Goal: Information Seeking & Learning: Learn about a topic

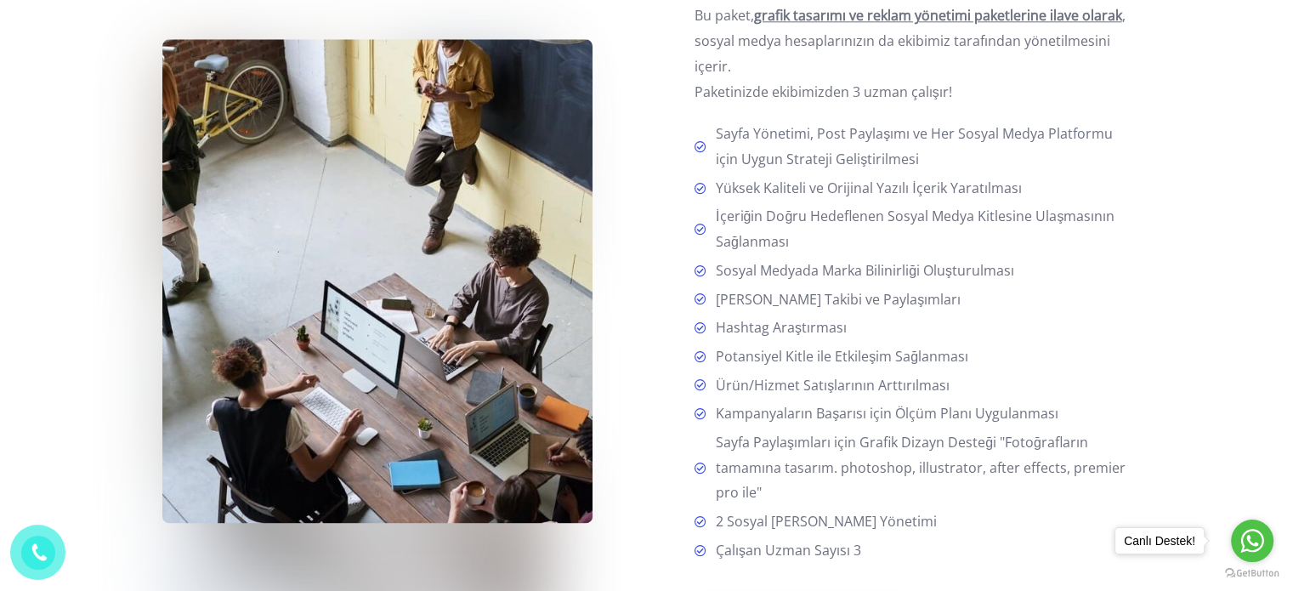
scroll to position [2041, 0]
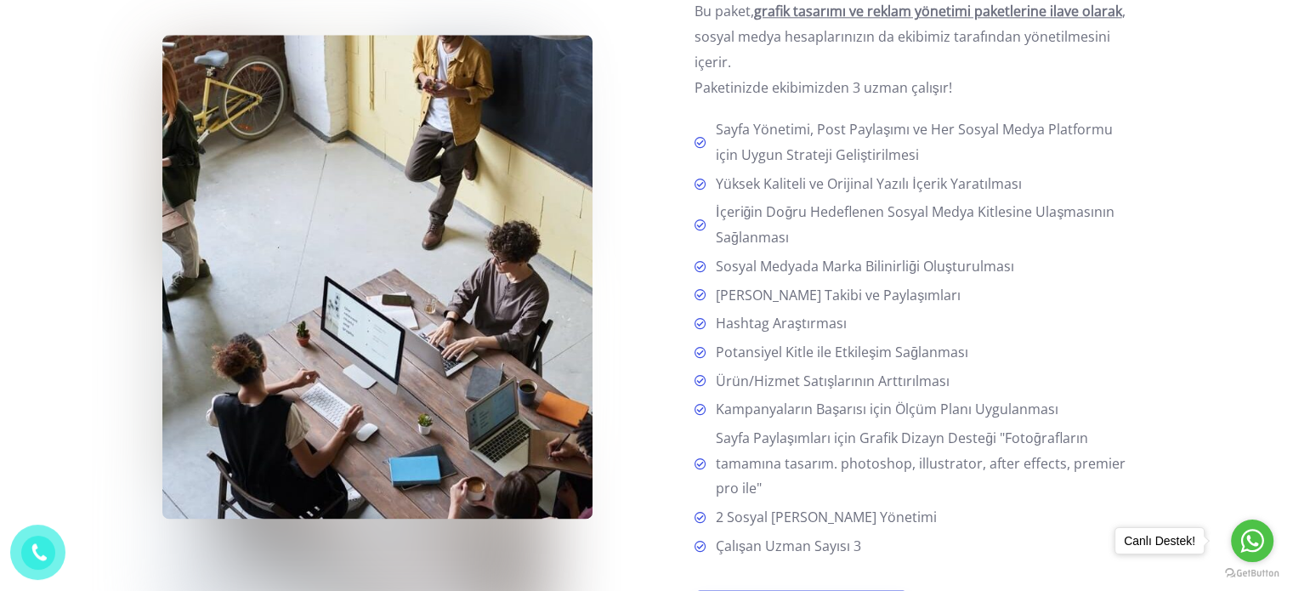
click at [854, 256] on span "Sosyal Medyada Marka Bilinirliği Oluşturulması" at bounding box center [861, 267] width 305 height 26
click at [792, 193] on span "Yüksek Kaliteli ve Orijinal Yazılı İçerik Yaratılması" at bounding box center [865, 185] width 312 height 26
click at [752, 160] on span "Sayfa Yönetimi, Post Paylaşımı ve Her Sosyal Medya Platformu için Uygun Stratej…" at bounding box center [920, 142] width 423 height 50
click at [740, 179] on span "Yüksek Kaliteli ve Orijinal Yazılı İçerik Yaratılması" at bounding box center [865, 185] width 312 height 26
click at [874, 139] on span "Sayfa Yönetimi, Post Paylaşımı ve Her Sosyal Medya Platformu için Uygun Stratej…" at bounding box center [920, 142] width 423 height 50
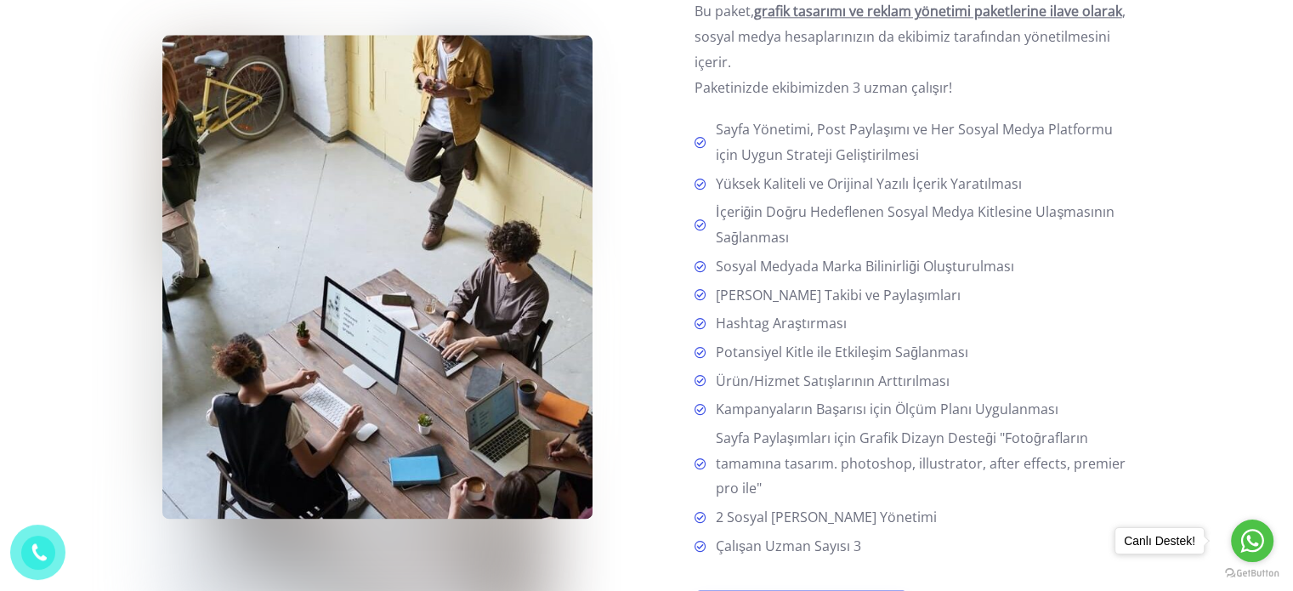
click at [873, 162] on span "Sayfa Yönetimi, Post Paylaşımı ve Her Sosyal Medya Platformu için Uygun Stratej…" at bounding box center [920, 142] width 423 height 50
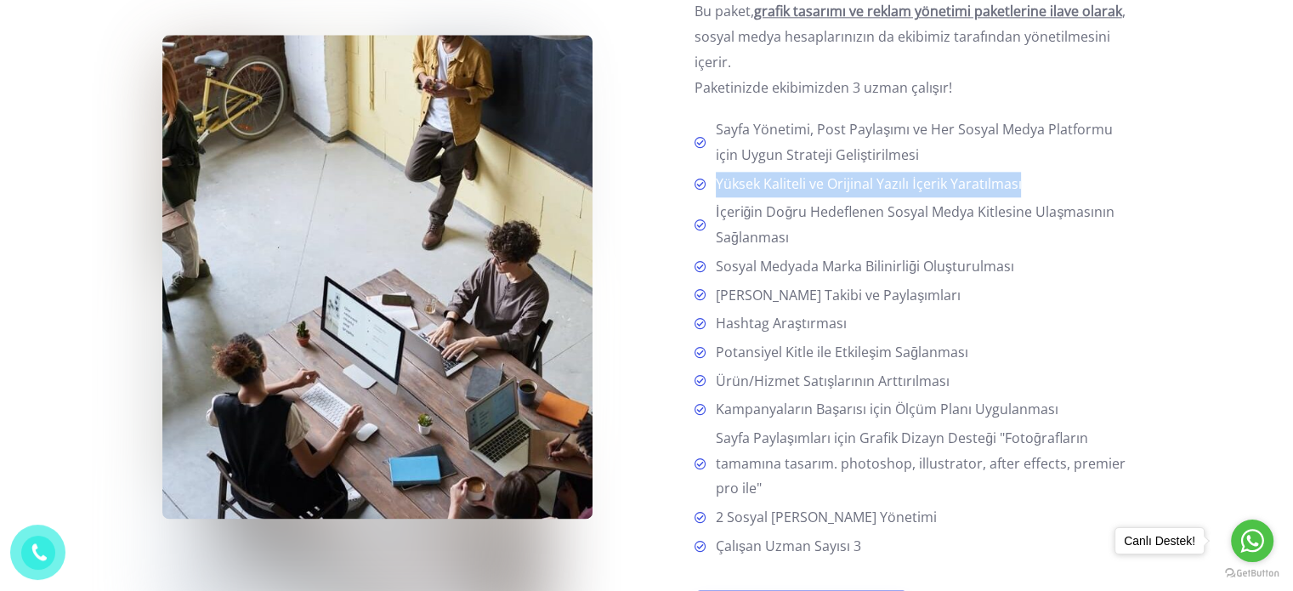
drag, startPoint x: 716, startPoint y: 187, endPoint x: 1003, endPoint y: 186, distance: 287.4
click at [1025, 190] on li "Yüksek Kaliteli ve Orijinal Yazılı İçerik Yaratılması" at bounding box center [913, 185] width 437 height 27
copy span "Yüksek Kaliteli ve Orijinal Yazılı İçerik Yaratılması"
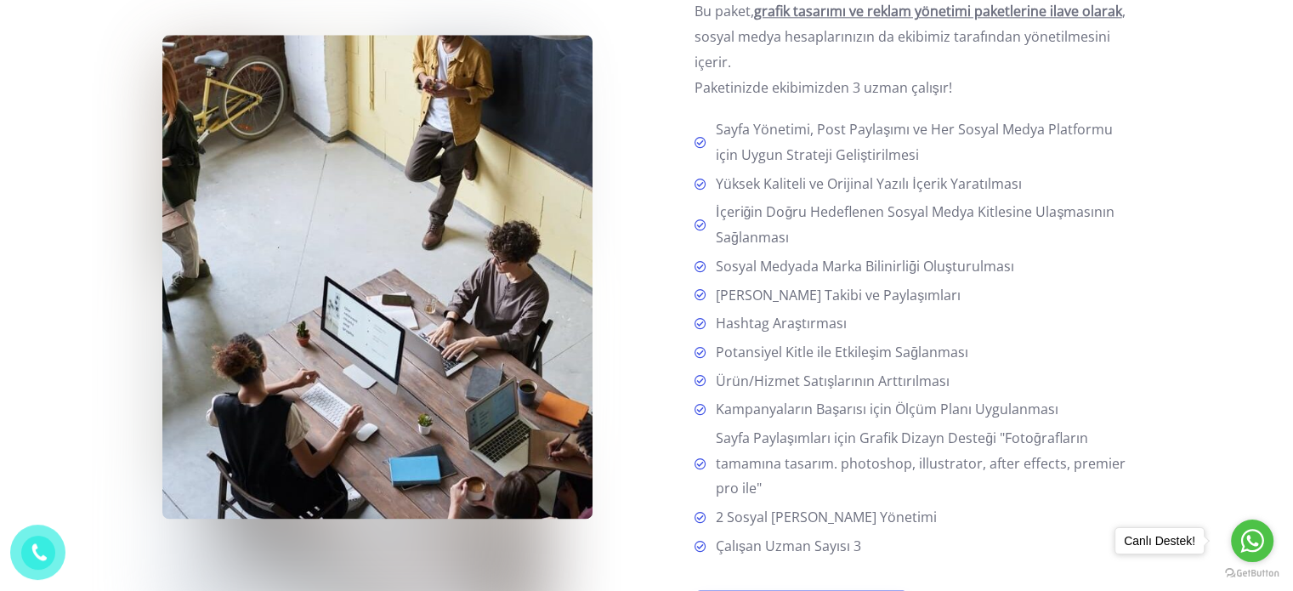
click at [724, 287] on span "[PERSON_NAME] Takibi ve Paylaşımları" at bounding box center [835, 296] width 252 height 26
click at [801, 512] on span "2 Sosyal [PERSON_NAME] Yönetimi" at bounding box center [823, 518] width 228 height 26
click at [734, 389] on span "Ürün/Hizmet Satışlarının Arttırılması" at bounding box center [829, 382] width 241 height 26
click at [718, 357] on span "Potansiyel Kitle ile Etkileşim Sağlanması" at bounding box center [838, 353] width 259 height 26
click at [926, 234] on span "İçeriğin Doğru Hedeflenen Sosyal Medya Kitlesine Ulaşmasının Sağlanması" at bounding box center [920, 225] width 423 height 50
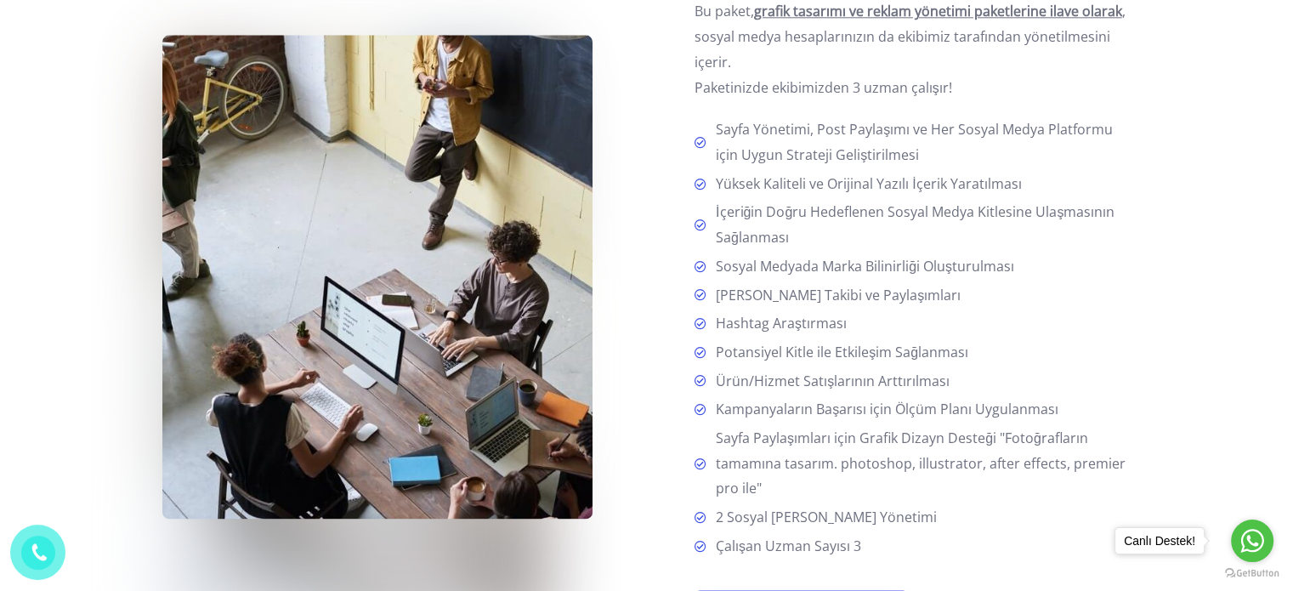
click at [922, 213] on span "İçeriğin Doğru Hedeflenen Sosyal Medya Kitlesine Ulaşmasının Sağlanması" at bounding box center [920, 225] width 423 height 50
click at [855, 214] on span "İçeriğin Doğru Hedeflenen Sosyal Medya Kitlesine Ulaşmasının Sağlanması" at bounding box center [920, 225] width 423 height 50
click at [735, 379] on span "Ürün/Hizmet Satışlarının Arttırılması" at bounding box center [829, 382] width 241 height 26
drag, startPoint x: 717, startPoint y: 358, endPoint x: 970, endPoint y: 353, distance: 253.4
click at [985, 353] on li "Potansiyel Kitle ile Etkileşim Sağlanması" at bounding box center [913, 353] width 437 height 27
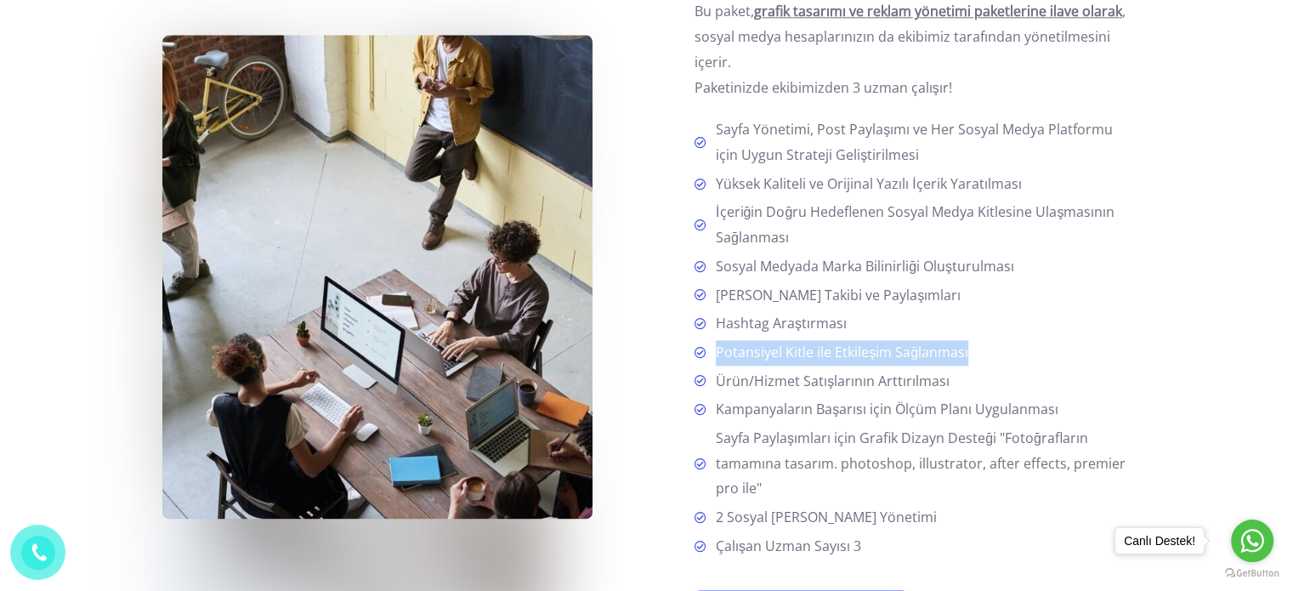
copy span "Potansiyel Kitle ile Etkileşim Sağlanması"
